Goal: Navigation & Orientation: Find specific page/section

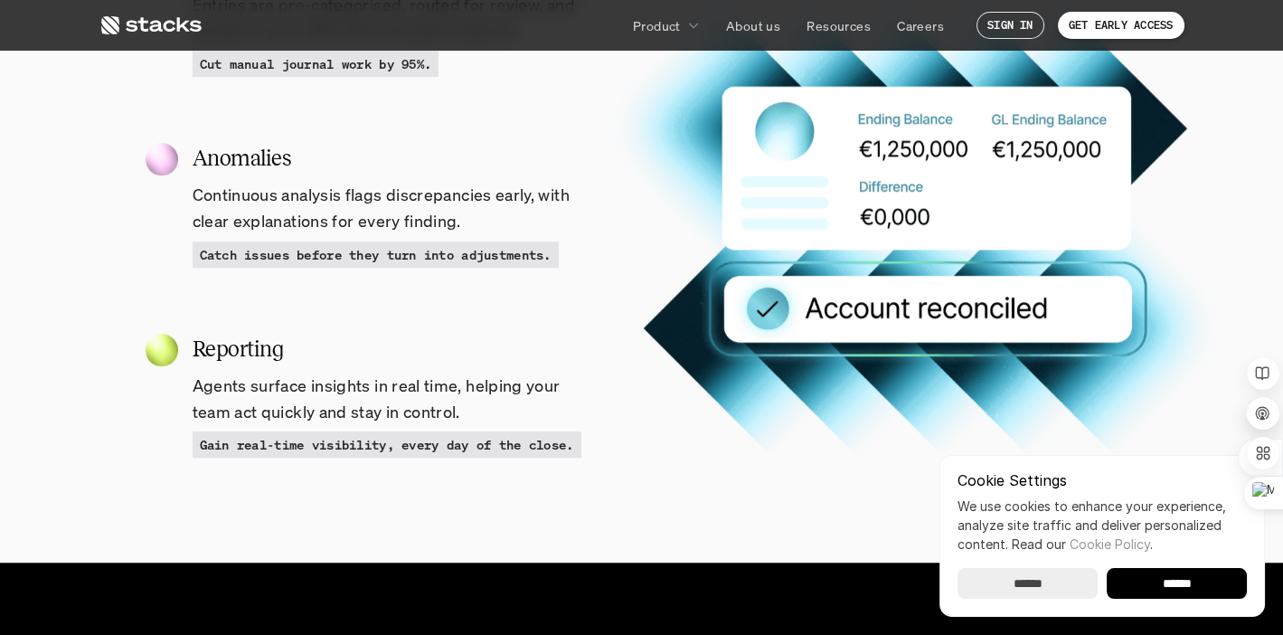
scroll to position [2035, 0]
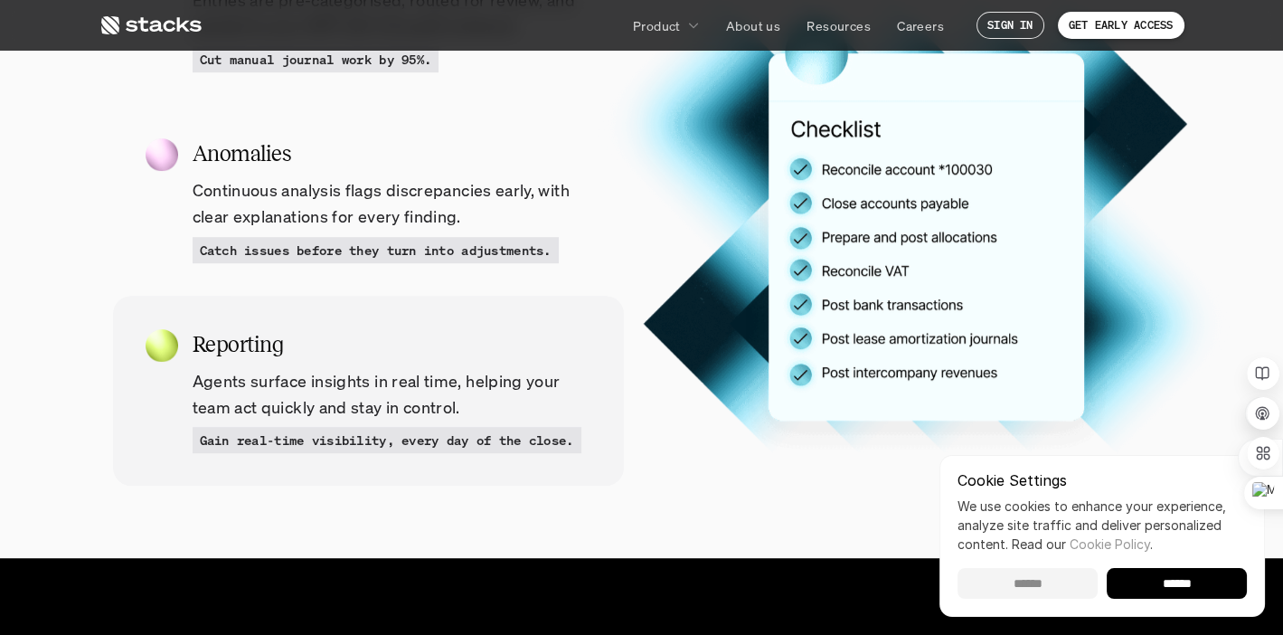
click at [1060, 586] on input "******" at bounding box center [1027, 583] width 140 height 31
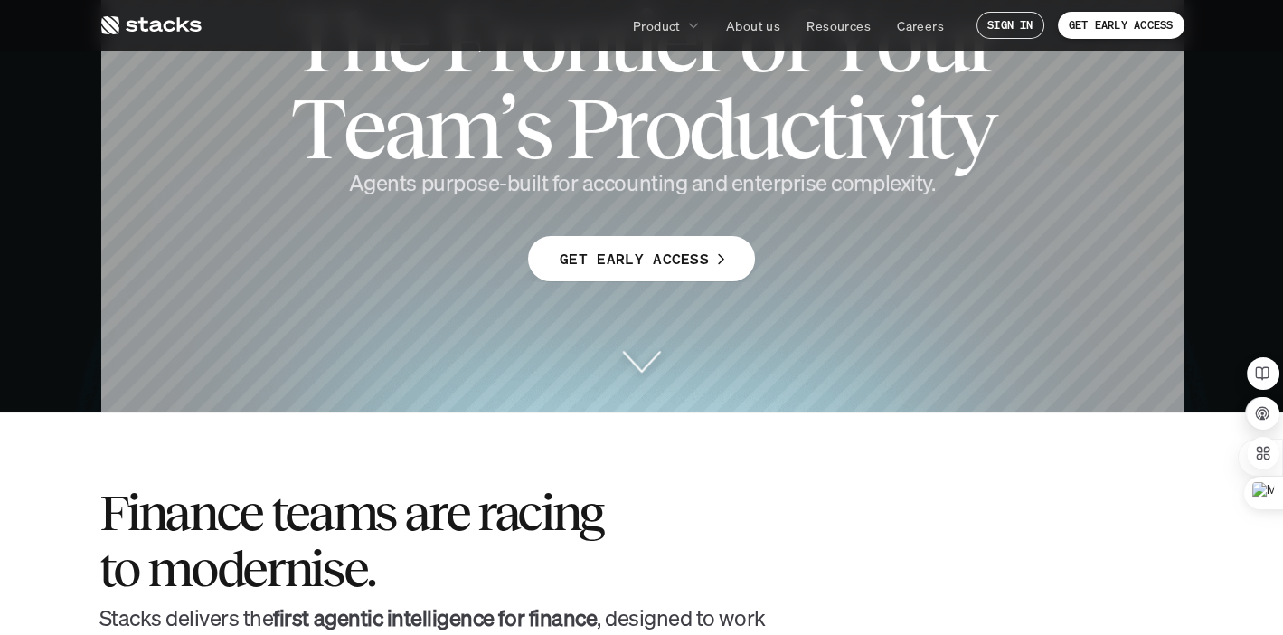
scroll to position [0, 0]
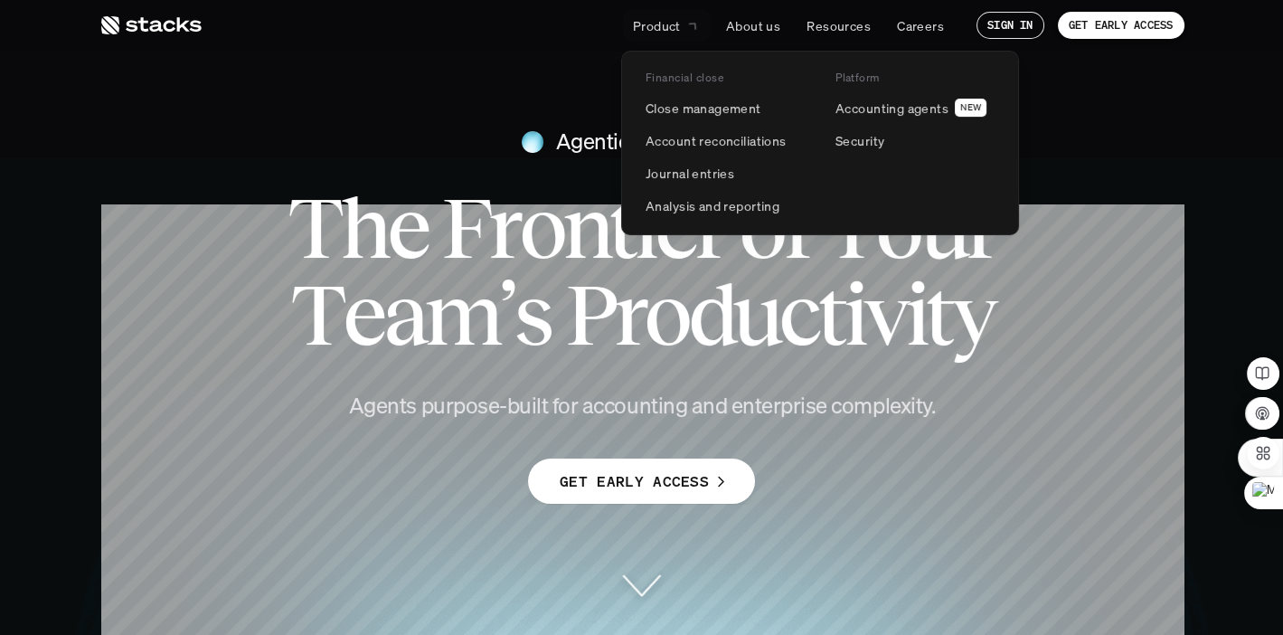
click at [691, 32] on icon at bounding box center [693, 25] width 18 height 18
click at [655, 26] on p "Product" at bounding box center [657, 25] width 48 height 19
click at [859, 113] on p "Accounting agents" at bounding box center [891, 108] width 113 height 19
click at [711, 105] on p "Close management" at bounding box center [703, 108] width 116 height 19
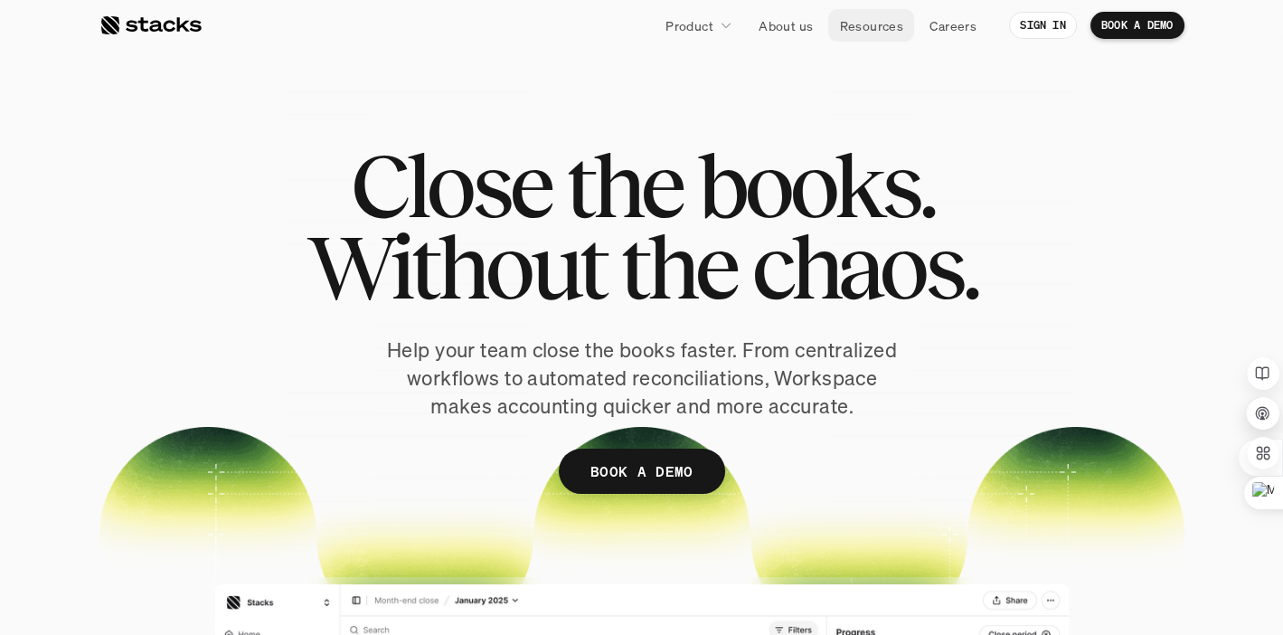
click at [866, 39] on link "Resources" at bounding box center [871, 25] width 86 height 33
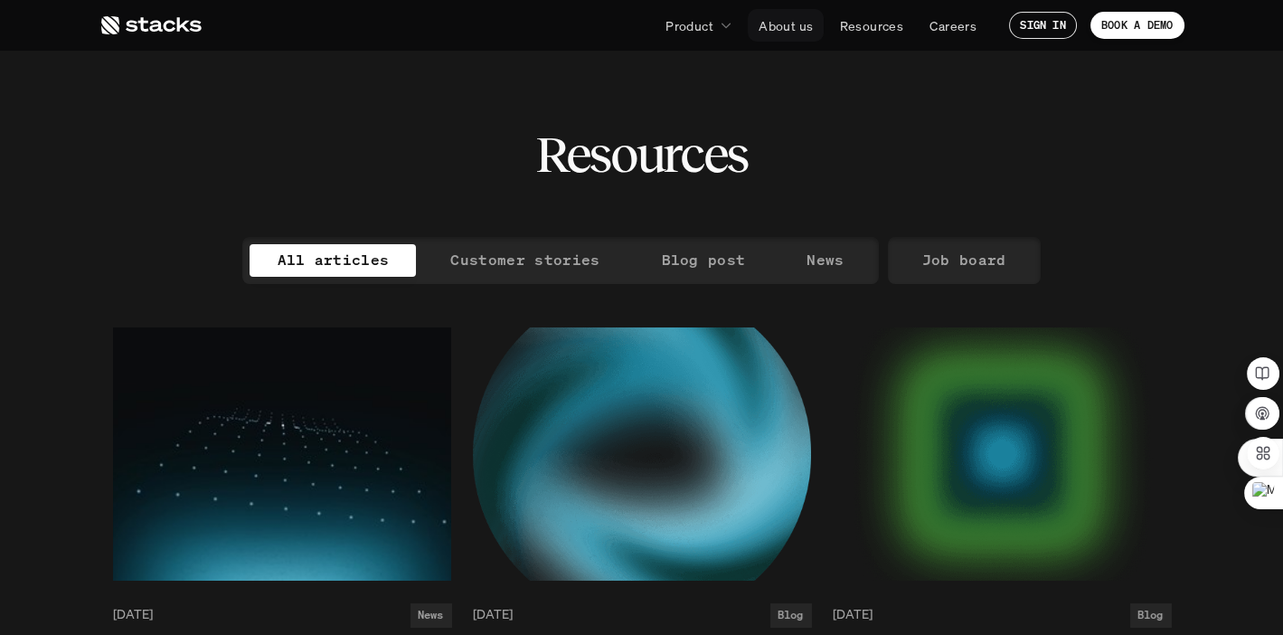
click at [788, 26] on p "About us" at bounding box center [785, 25] width 54 height 19
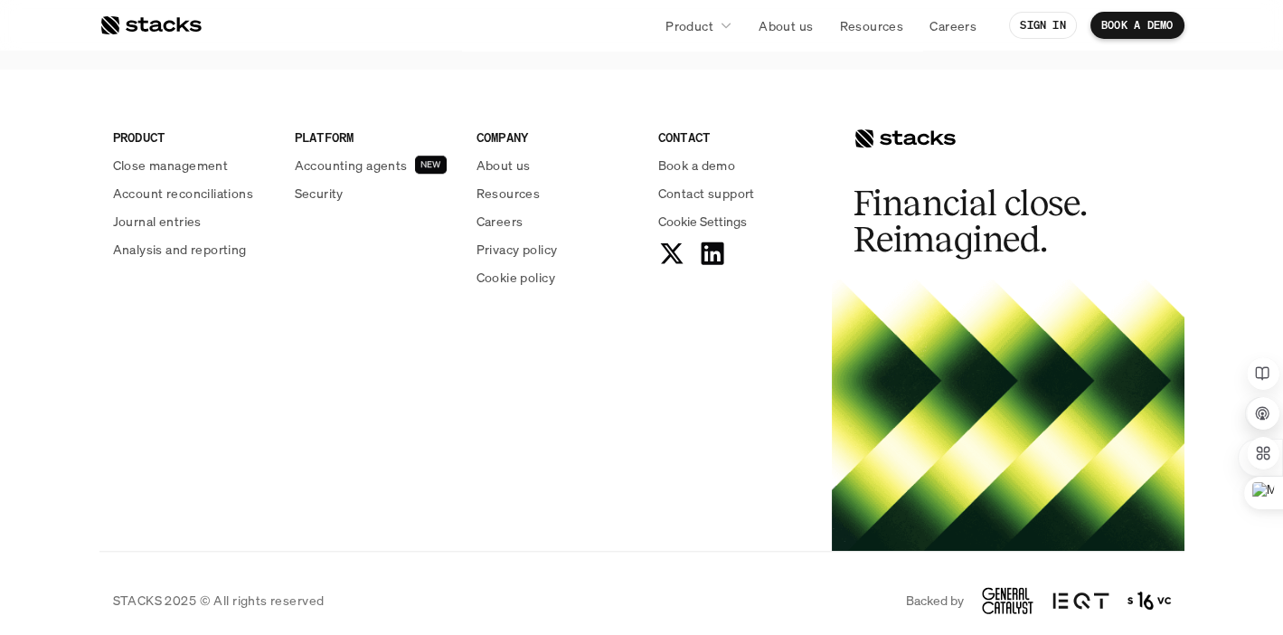
scroll to position [2262, 0]
